Goal: Information Seeking & Learning: Understand process/instructions

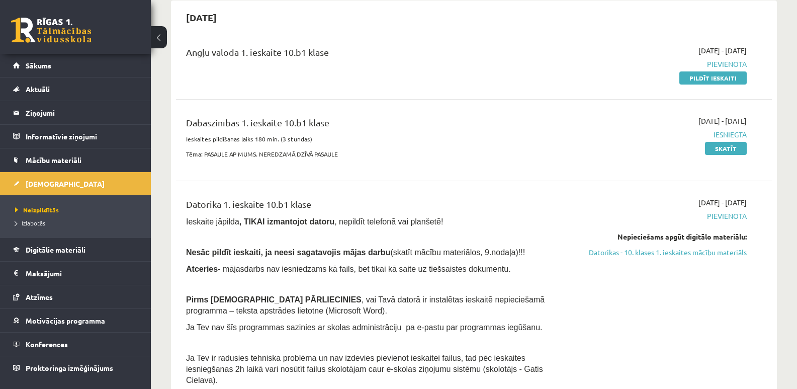
scroll to position [50, 0]
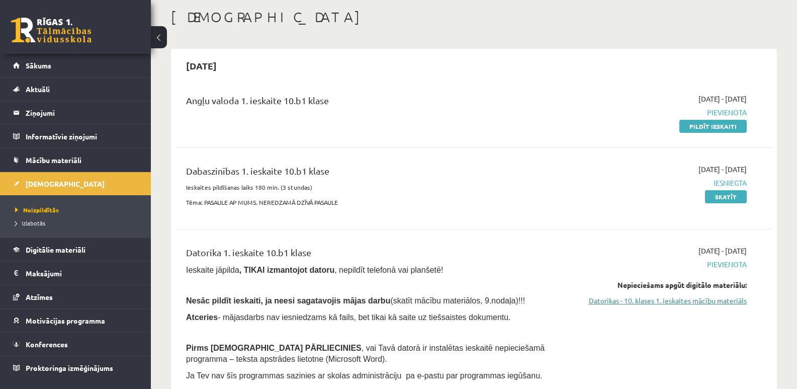
click at [706, 300] on link "Datorikas - 10. klases 1. ieskaites mācību materiāls" at bounding box center [658, 300] width 177 height 11
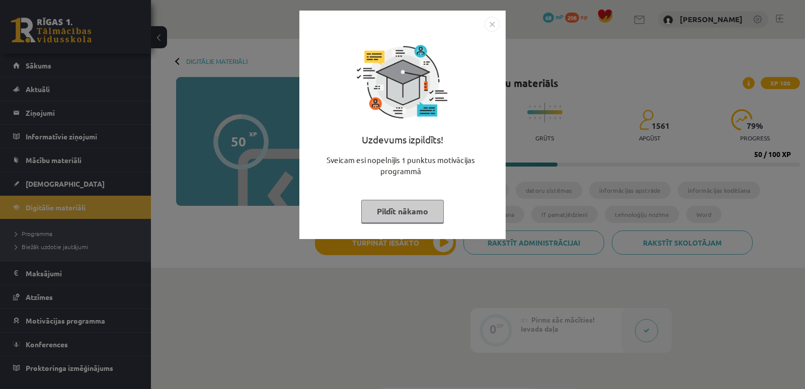
click at [496, 25] on img "Close" at bounding box center [491, 24] width 15 height 15
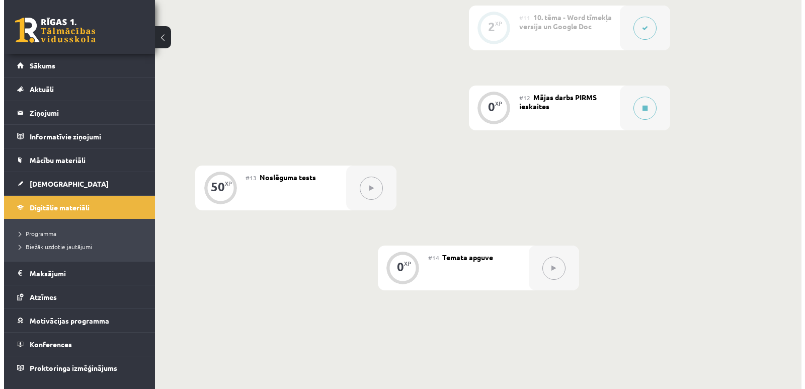
scroll to position [1106, 0]
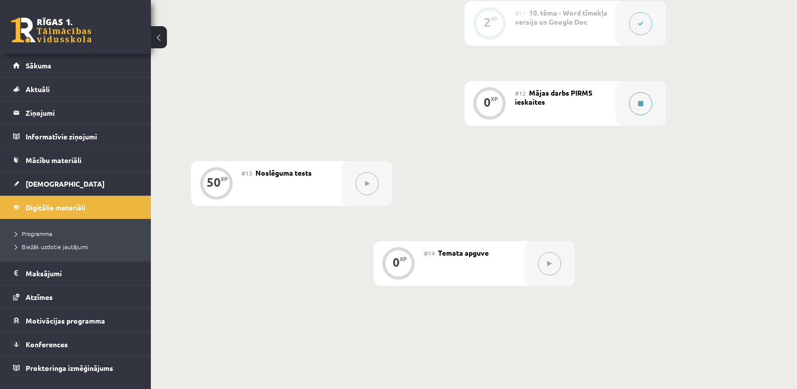
click at [639, 102] on icon at bounding box center [640, 104] width 5 height 6
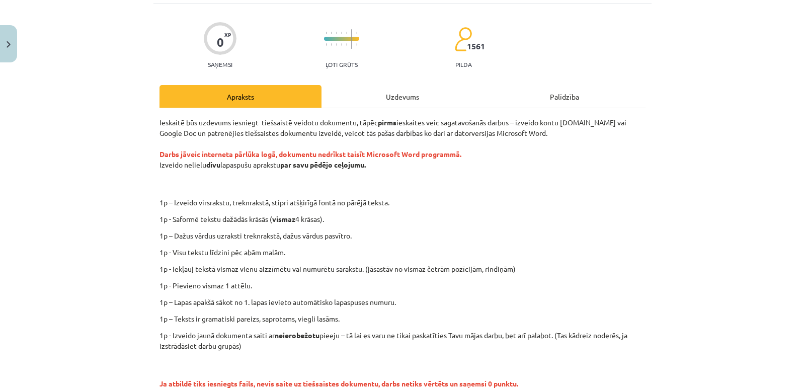
scroll to position [45, 0]
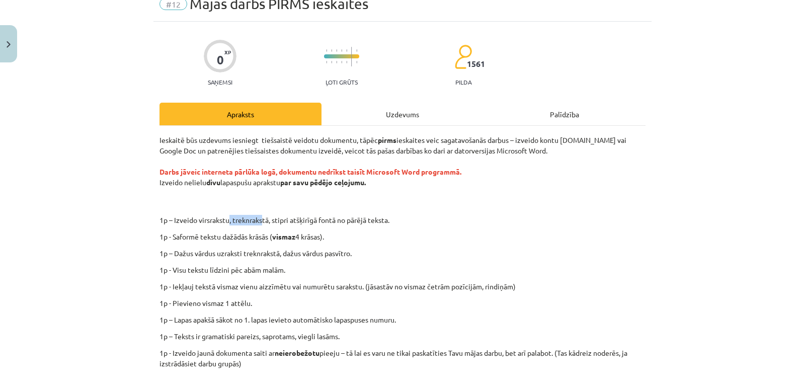
drag, startPoint x: 225, startPoint y: 220, endPoint x: 258, endPoint y: 217, distance: 33.8
click at [258, 217] on p "1p – Izveido virsrakstu, treknrakstā, stipri atšķirīgā fontā no pārējā teksta." at bounding box center [435, 220] width 439 height 11
click at [348, 236] on p "1p - Saformē tekstu dažādās krāsās ( vismaz 4 krāsas)." at bounding box center [402, 236] width 486 height 11
click at [460, 214] on div "Ieskaitē būs uzdevums iesniegt tiešsaistē veidotu dokumentu, tāpēc pirms ieskai…" at bounding box center [402, 279] width 486 height 288
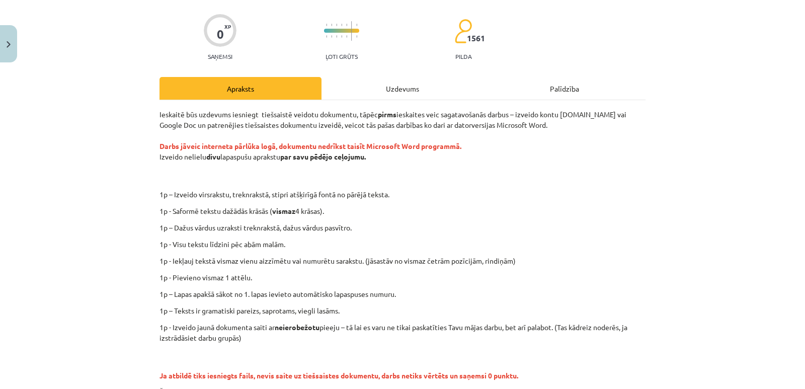
scroll to position [96, 0]
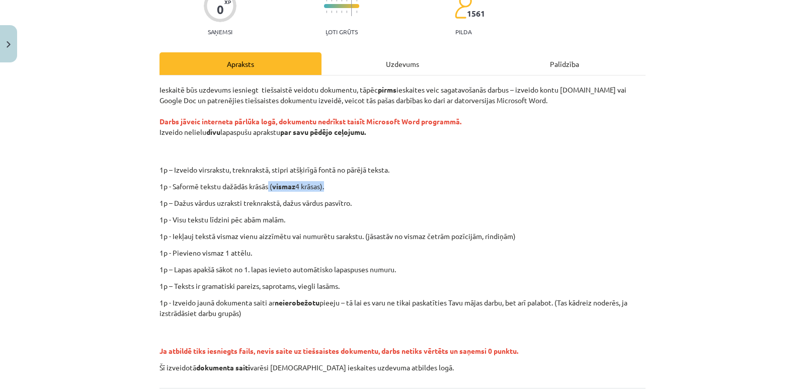
drag, startPoint x: 268, startPoint y: 188, endPoint x: 325, endPoint y: 186, distance: 57.9
click at [325, 186] on p "1p - Saformē tekstu dažādās krāsās ( vismaz 4 krāsas)." at bounding box center [402, 186] width 486 height 11
